Goal: Task Accomplishment & Management: Use online tool/utility

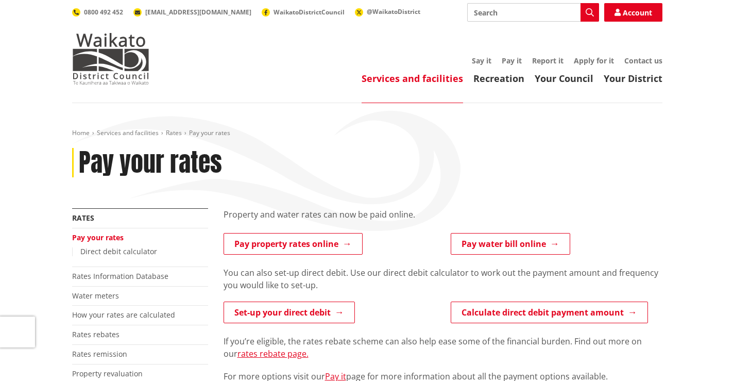
click at [495, 10] on input "Search" at bounding box center [533, 12] width 132 height 19
type input "41 lorenzen bay"
click at [587, 6] on button "Search" at bounding box center [589, 12] width 19 height 19
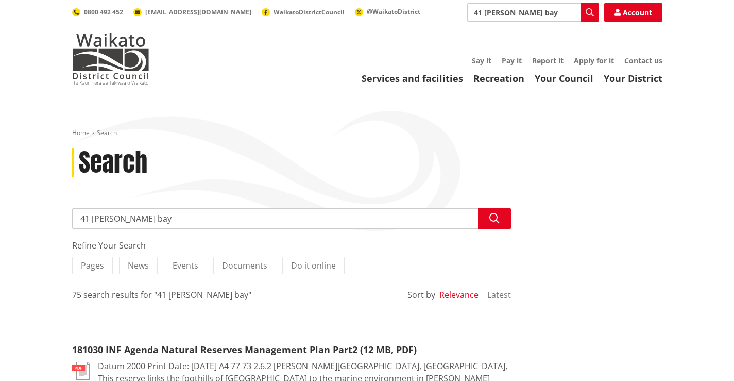
click at [167, 215] on input "41 lorenzen bay" at bounding box center [291, 218] width 439 height 21
type input "41 [PERSON_NAME] bay Raglan"
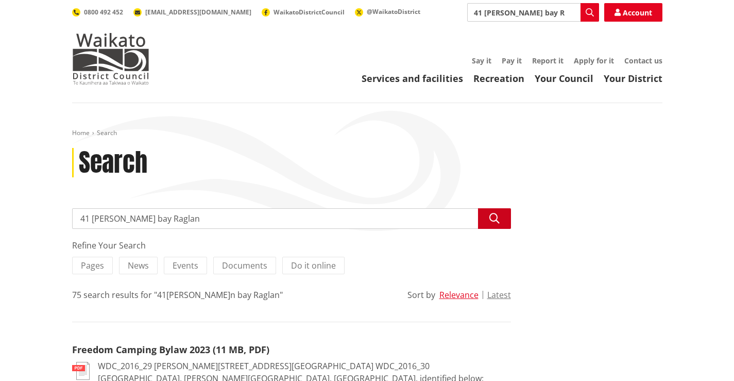
click at [492, 213] on icon "button" at bounding box center [494, 218] width 10 height 10
click at [510, 62] on link "Pay it" at bounding box center [512, 61] width 20 height 10
